Goal: Task Accomplishment & Management: Manage account settings

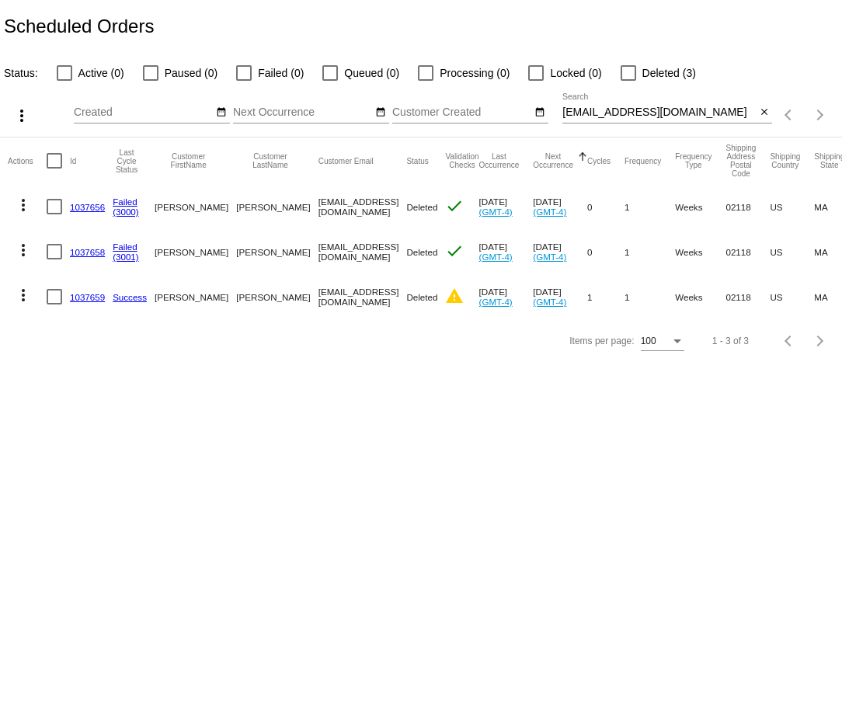
click at [650, 116] on input "kellykavanagh@msn.com" at bounding box center [658, 112] width 193 height 12
paste input "palmernsmith@gmail"
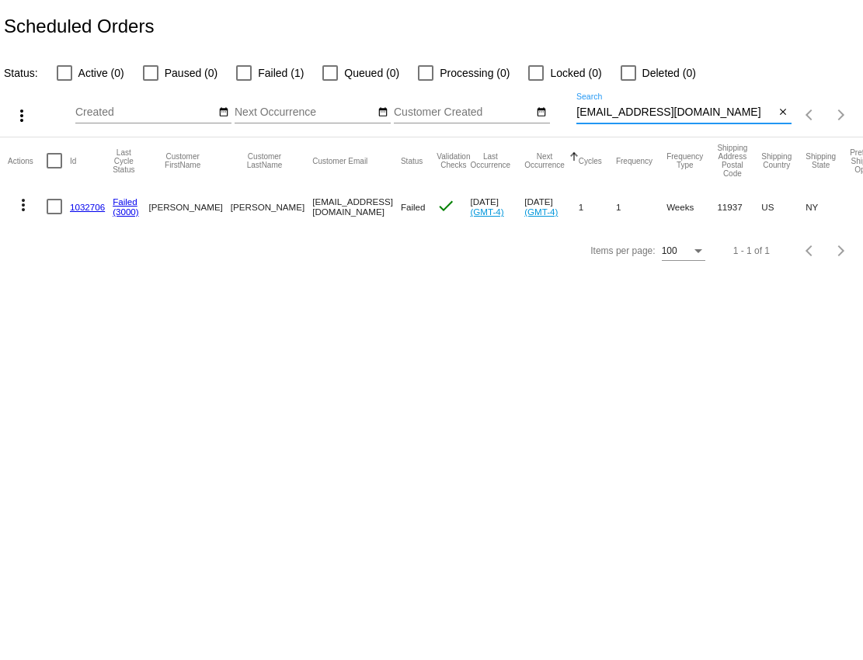
type input "[EMAIL_ADDRESS][DOMAIN_NAME]"
click at [83, 203] on link "1032706" at bounding box center [87, 207] width 35 height 10
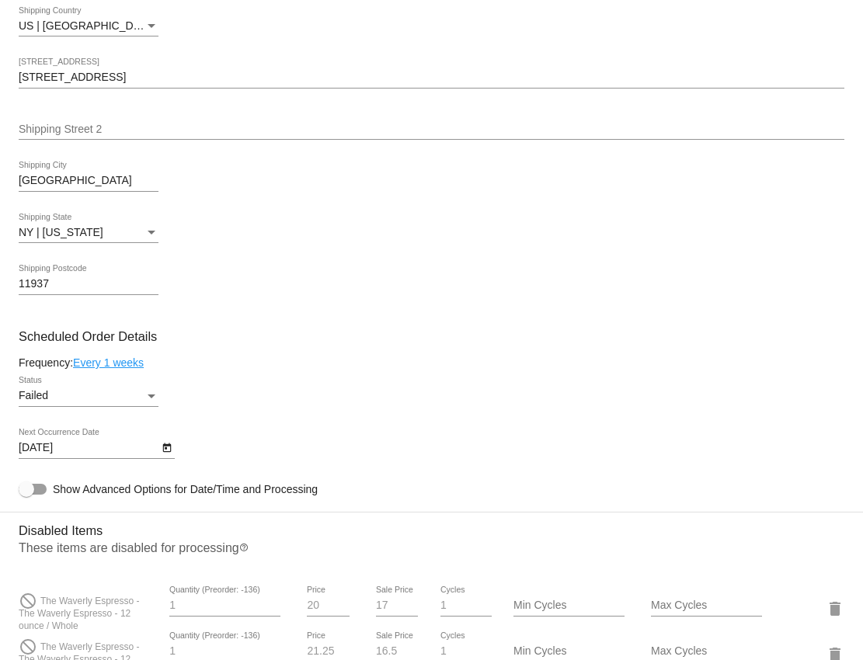
scroll to position [665, 0]
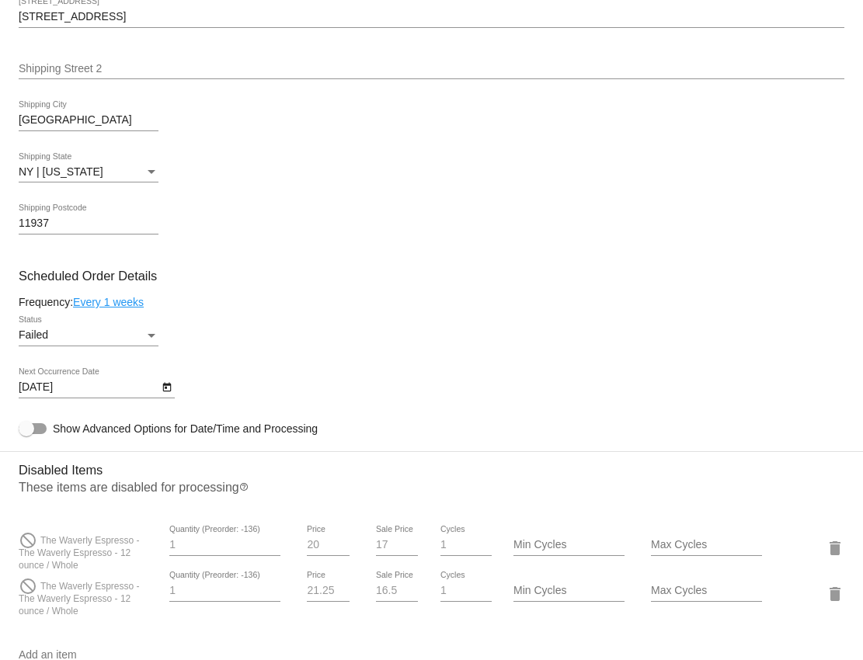
click at [130, 337] on div "Failed Status" at bounding box center [89, 331] width 140 height 30
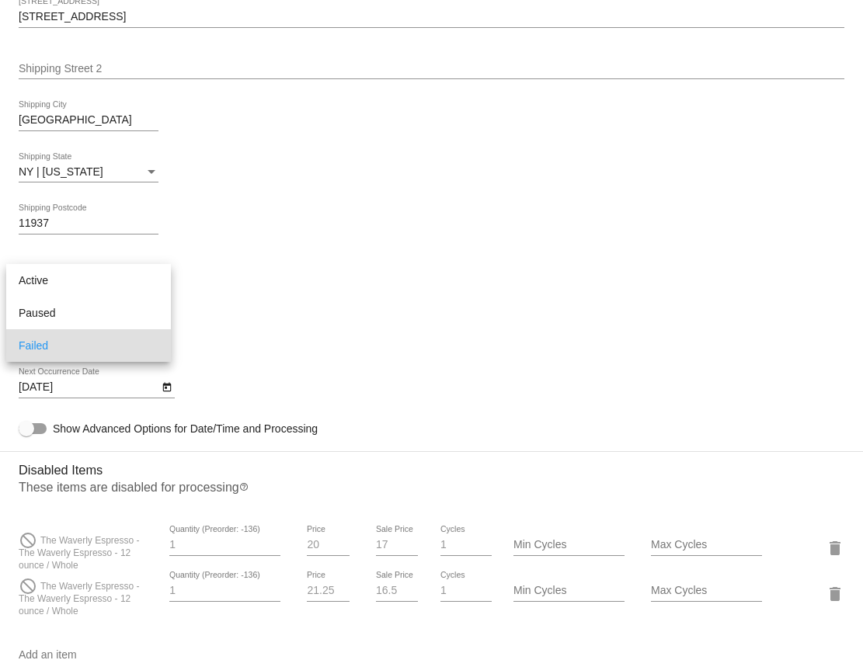
click at [308, 317] on div at bounding box center [431, 330] width 863 height 660
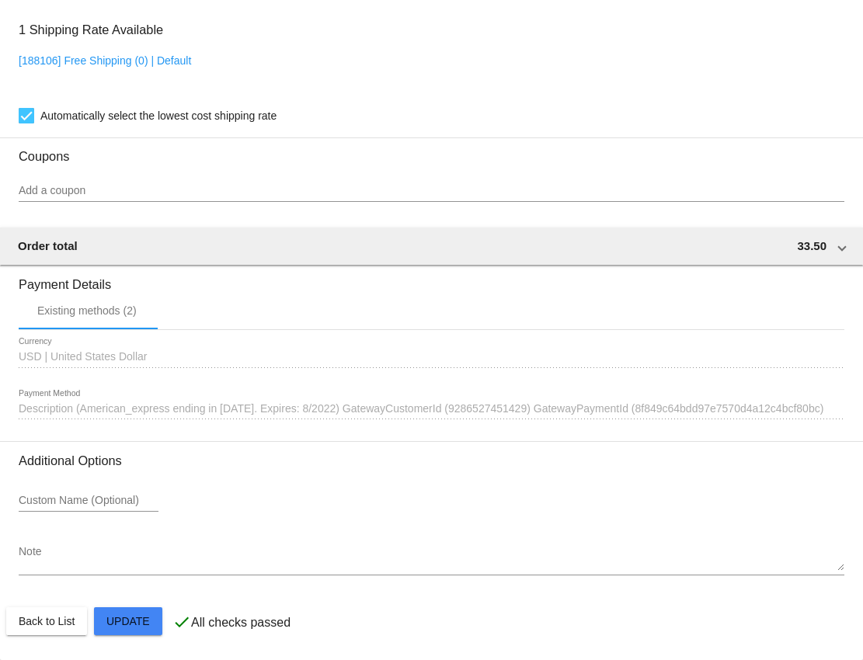
scroll to position [1359, 0]
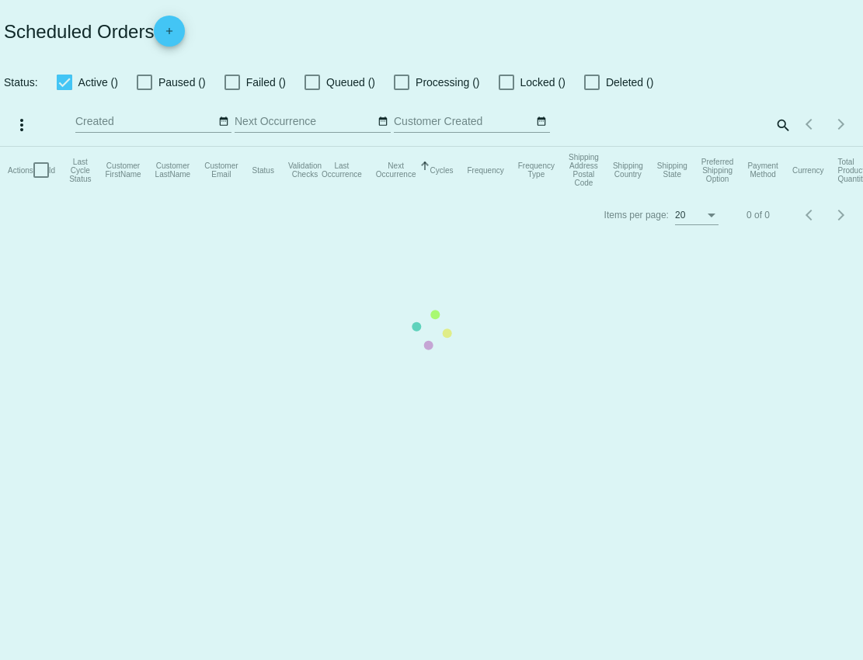
checkbox input "false"
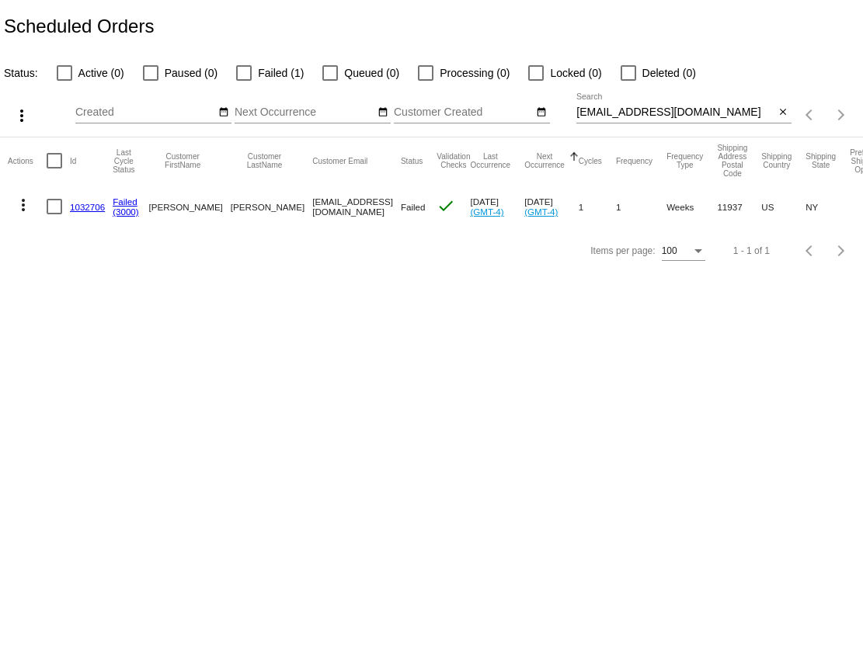
click at [26, 205] on mat-icon "more_vert" at bounding box center [23, 205] width 19 height 19
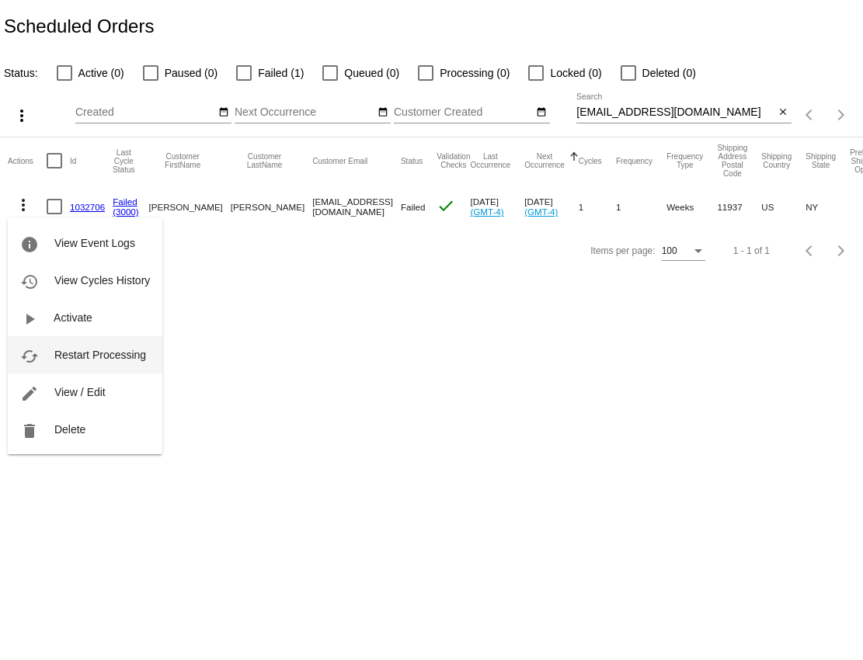
click at [50, 356] on button "cached Restart Processing" at bounding box center [85, 354] width 155 height 37
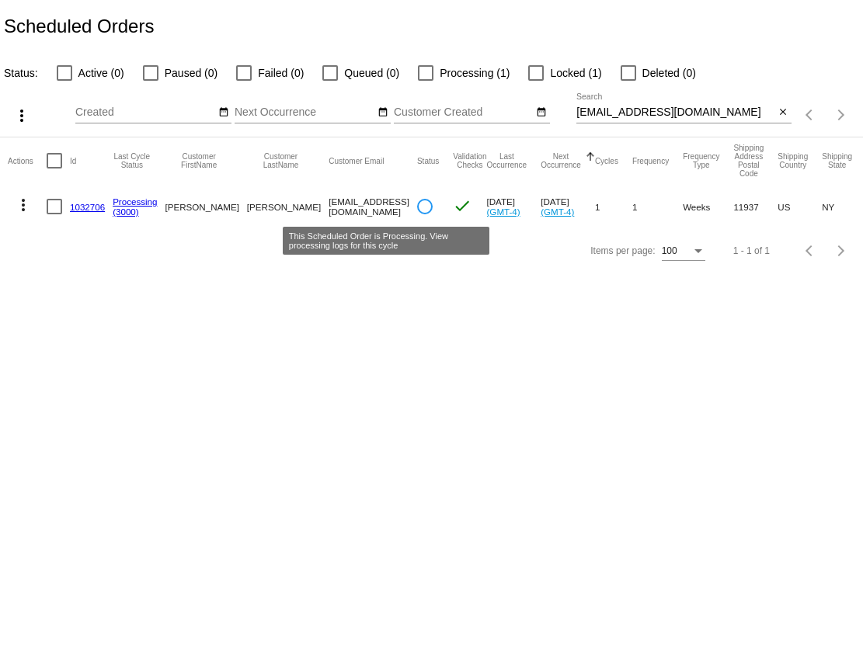
click at [417, 207] on circle at bounding box center [425, 207] width 16 height 16
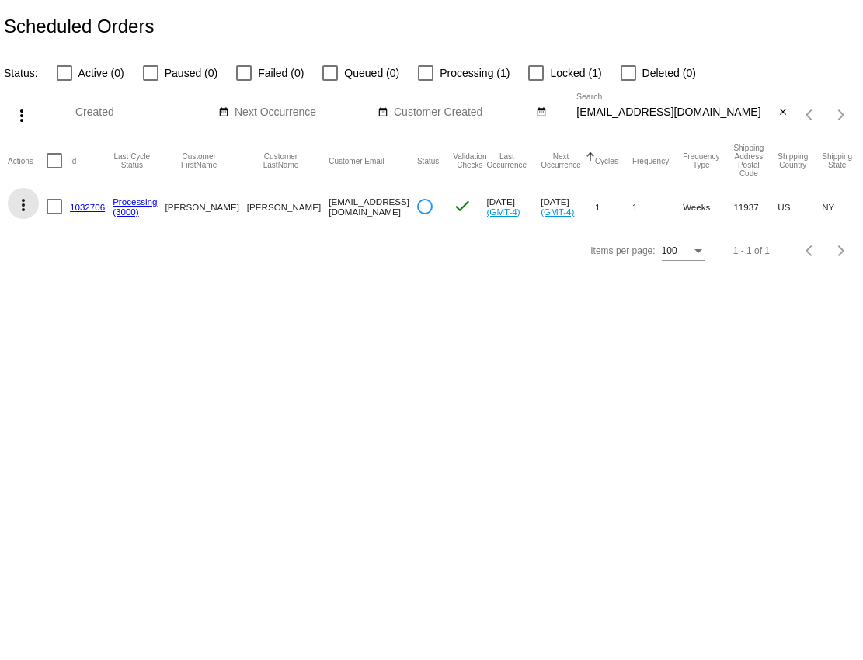
click at [27, 201] on mat-icon "more_vert" at bounding box center [23, 205] width 19 height 19
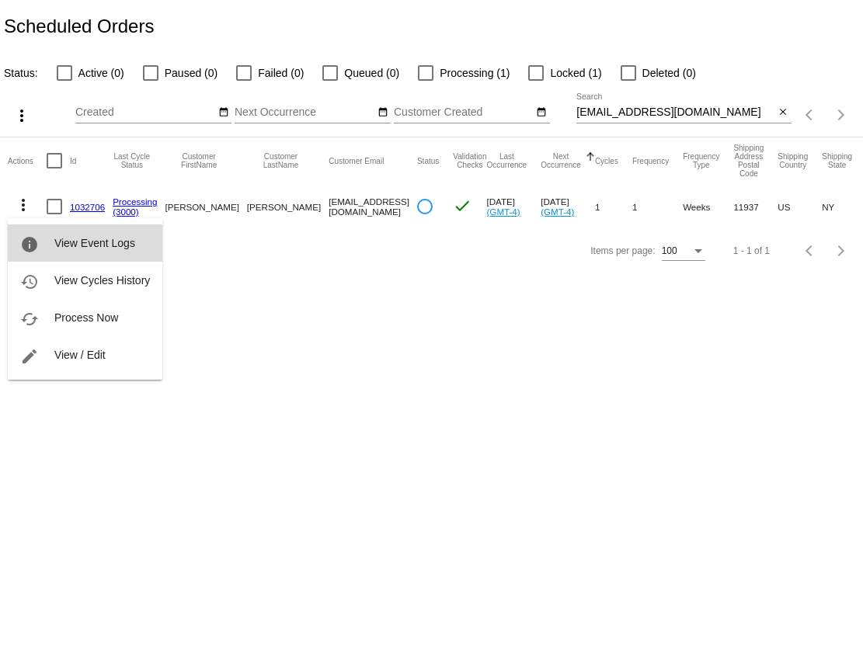
click at [57, 240] on span "View Event Logs" at bounding box center [94, 243] width 81 height 12
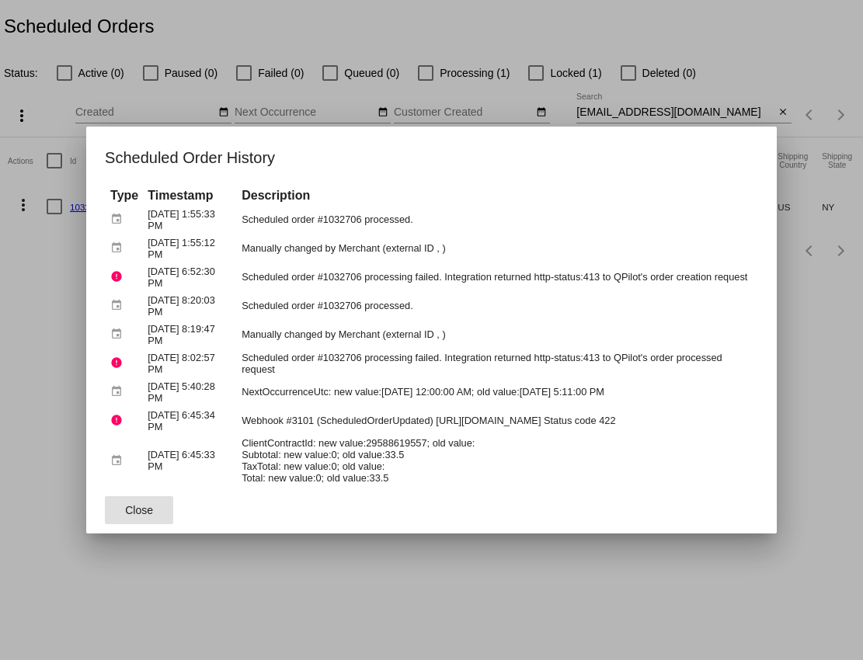
click at [248, 585] on div at bounding box center [431, 330] width 863 height 660
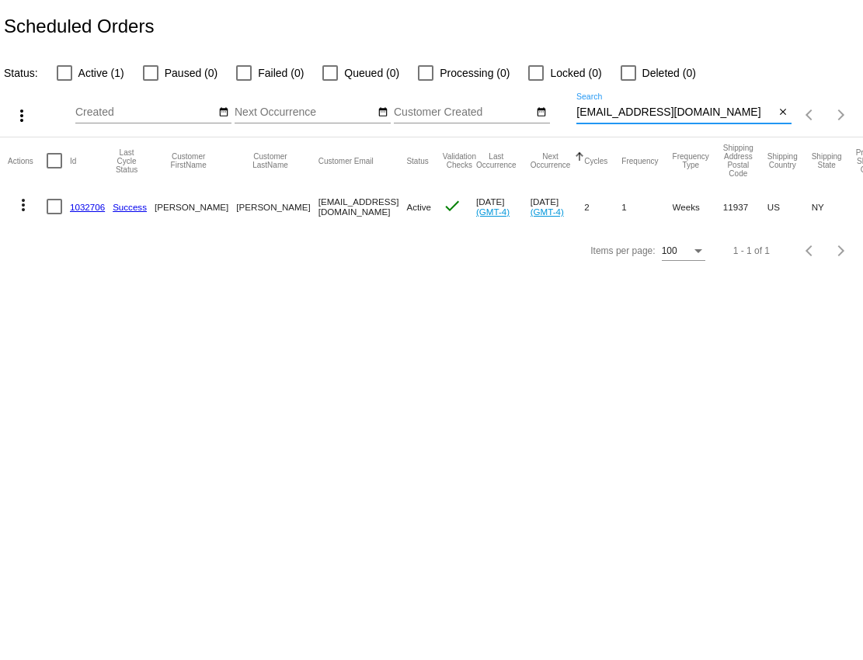
click at [773, 113] on input "[EMAIL_ADDRESS][DOMAIN_NAME]" at bounding box center [675, 112] width 199 height 12
click at [787, 113] on mat-icon "close" at bounding box center [782, 112] width 11 height 12
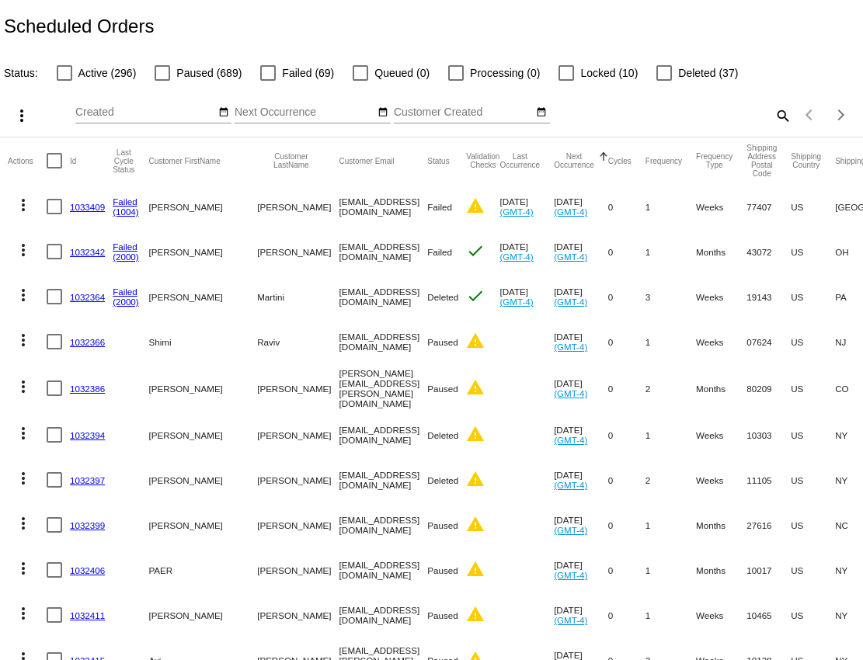
click at [266, 72] on div at bounding box center [268, 73] width 16 height 16
click at [267, 81] on input "Failed (69)" at bounding box center [267, 81] width 1 height 1
checkbox input "true"
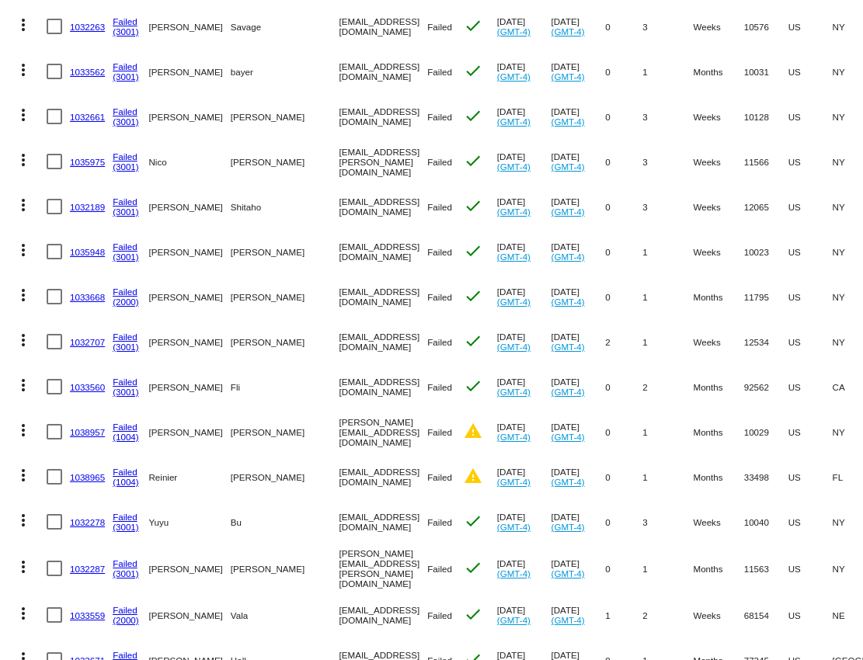
scroll to position [2638, 0]
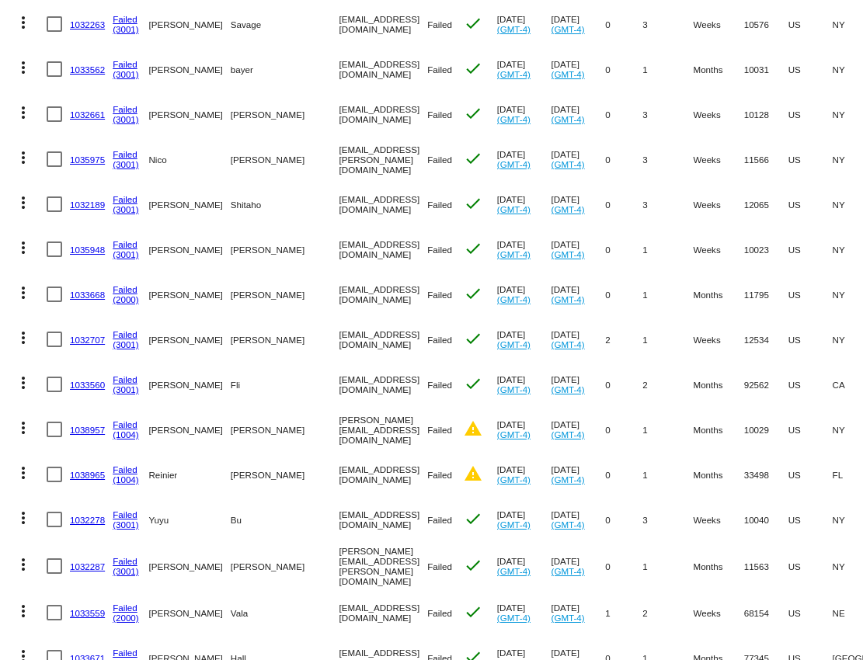
click at [79, 515] on link "1032278" at bounding box center [87, 520] width 35 height 10
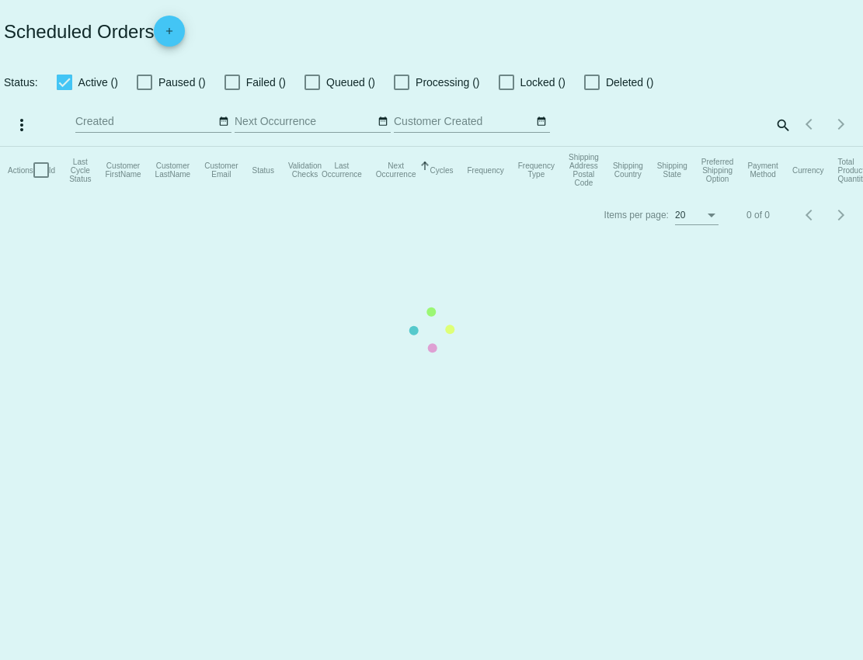
checkbox input "false"
checkbox input "true"
